Goal: Check status: Check status

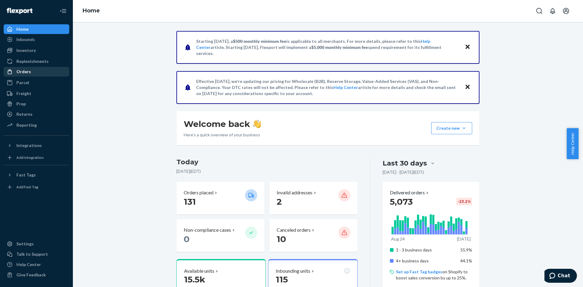
click at [31, 73] on div "Orders" at bounding box center [36, 71] width 64 height 9
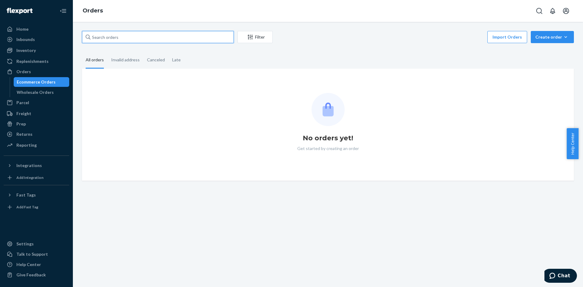
click at [114, 37] on input "text" at bounding box center [158, 37] width 152 height 12
paste input "4719848"
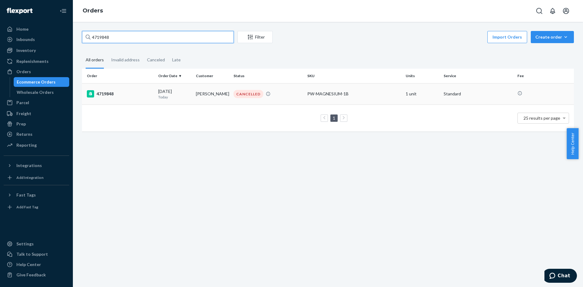
type input "4719848"
click at [213, 97] on td "[PERSON_NAME]" at bounding box center [213, 93] width 38 height 21
